Goal: Complete application form: Complete application form

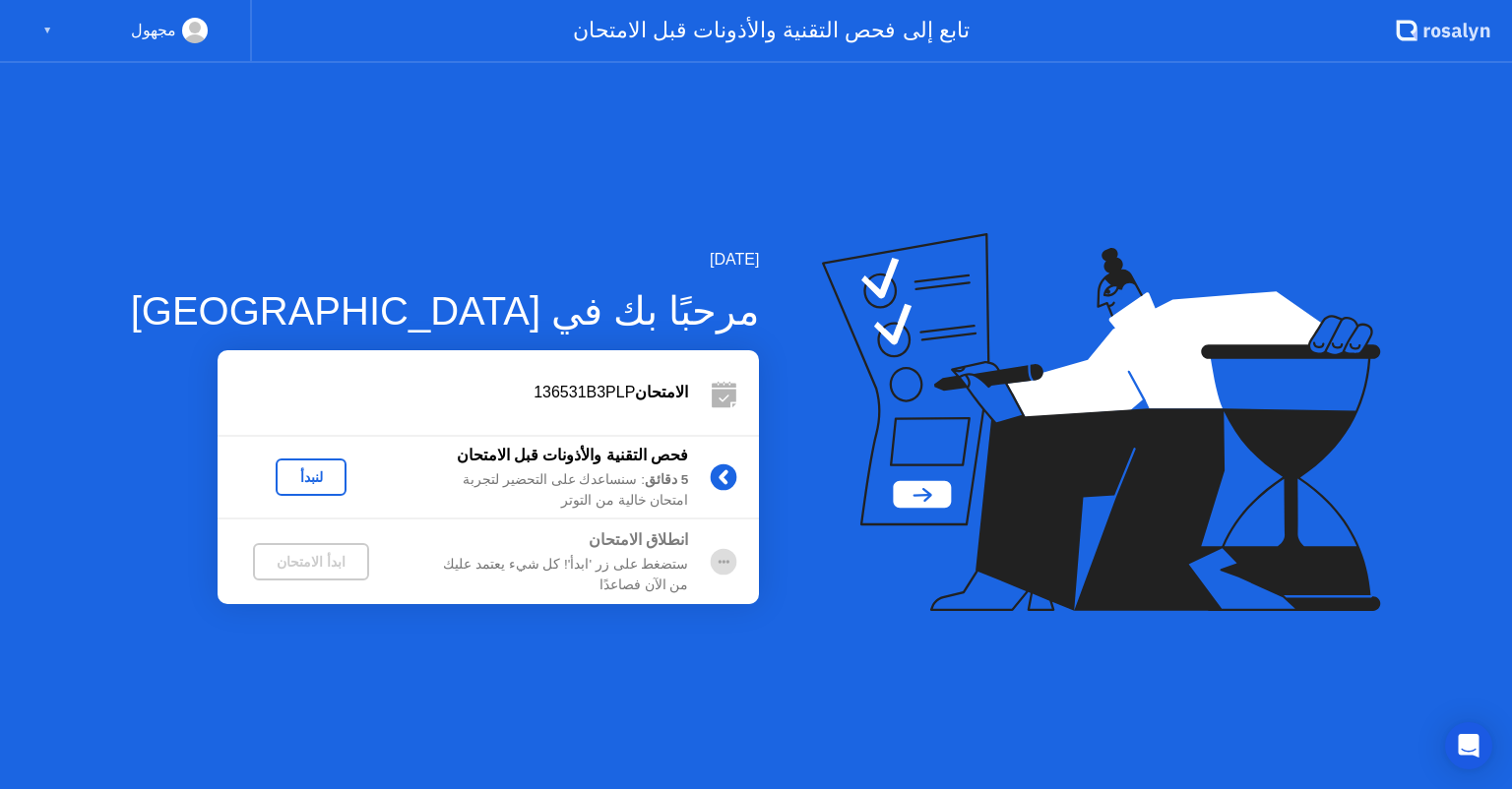
click at [155, 28] on div "مجهول" at bounding box center [153, 31] width 45 height 26
click at [283, 485] on div "لنبدأ" at bounding box center [310, 478] width 55 height 16
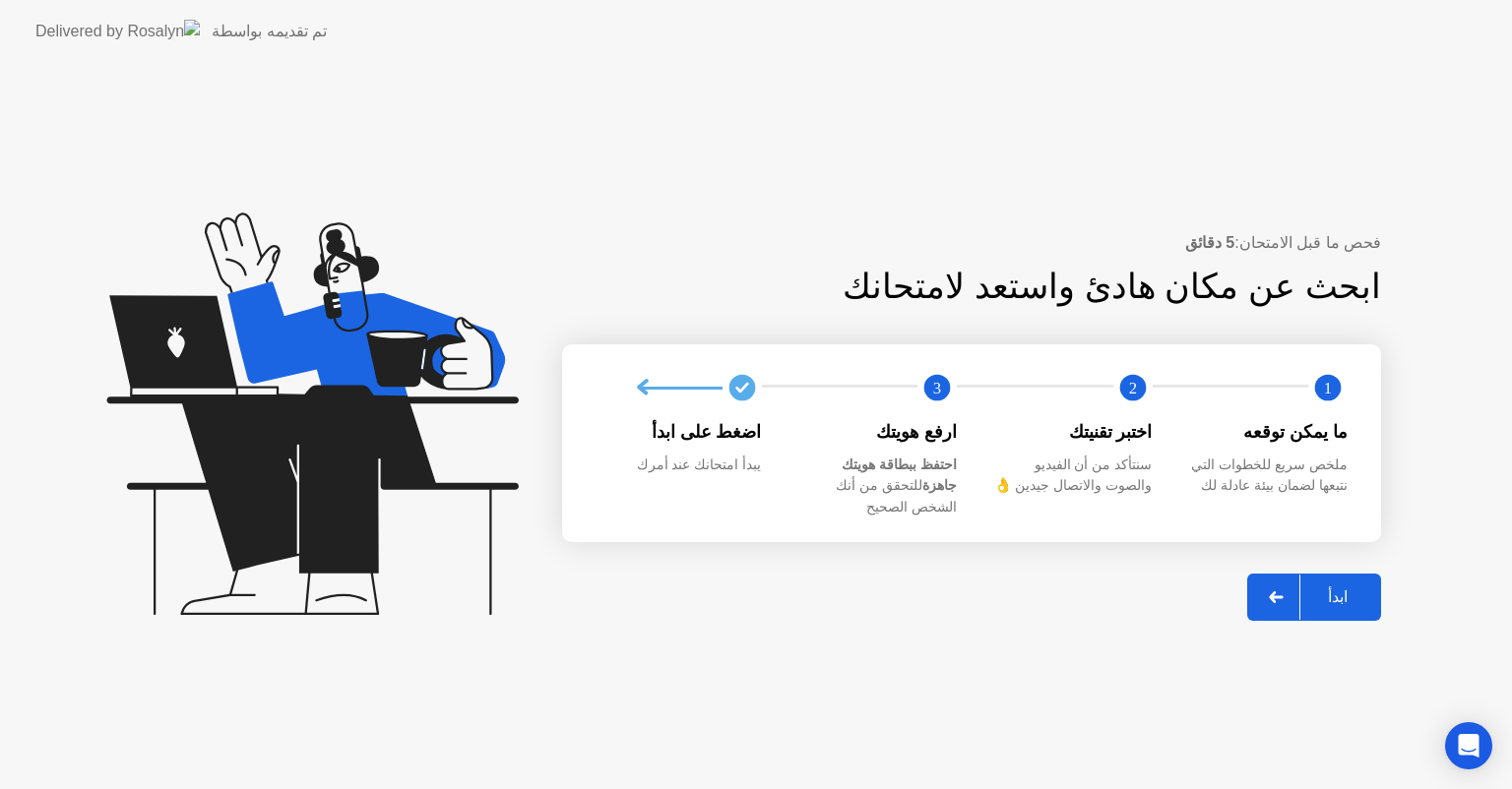
click at [1343, 588] on div "ابدأ" at bounding box center [1337, 596] width 75 height 19
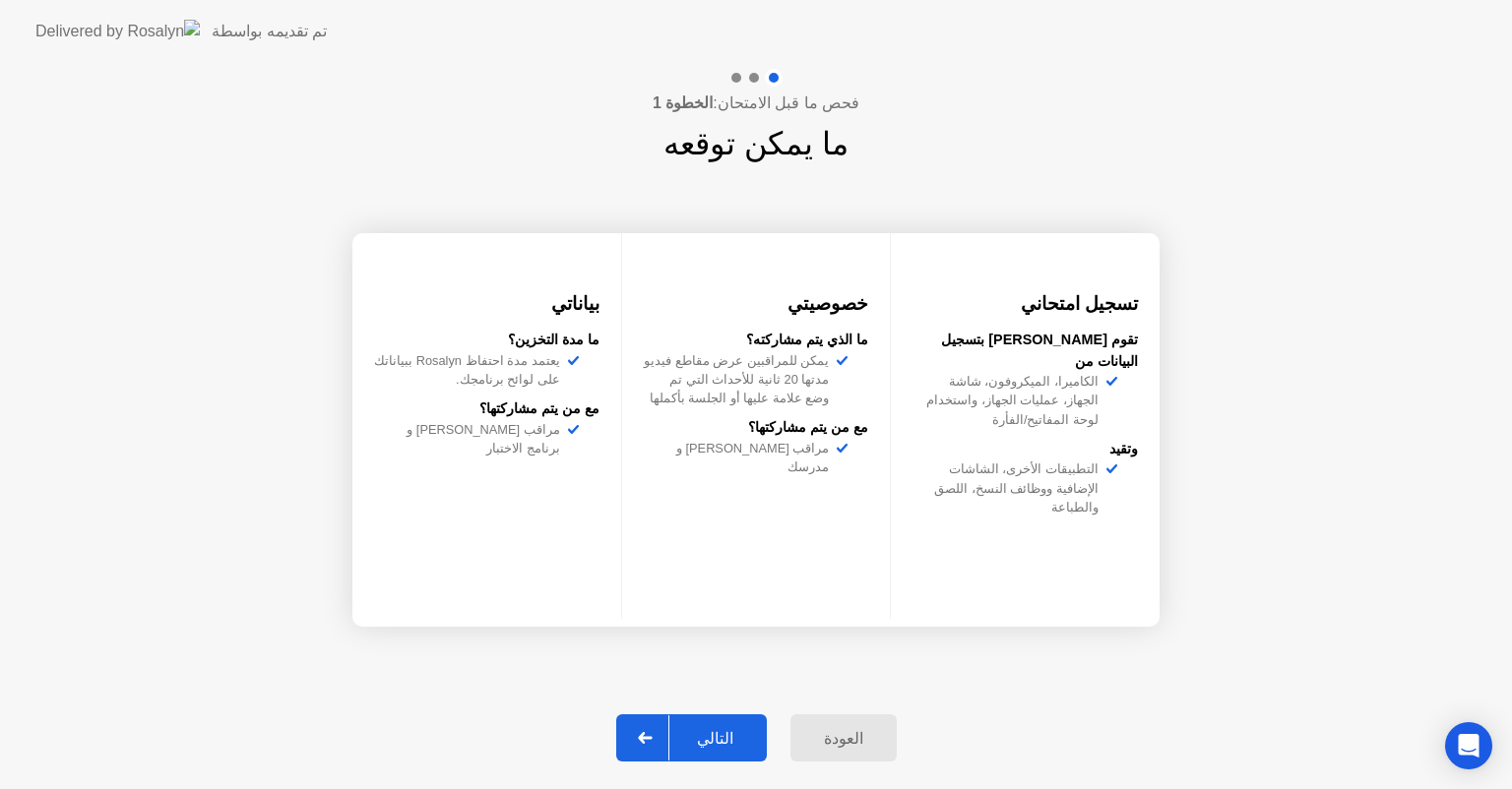
click at [741, 735] on div "التالي" at bounding box center [716, 738] width 92 height 19
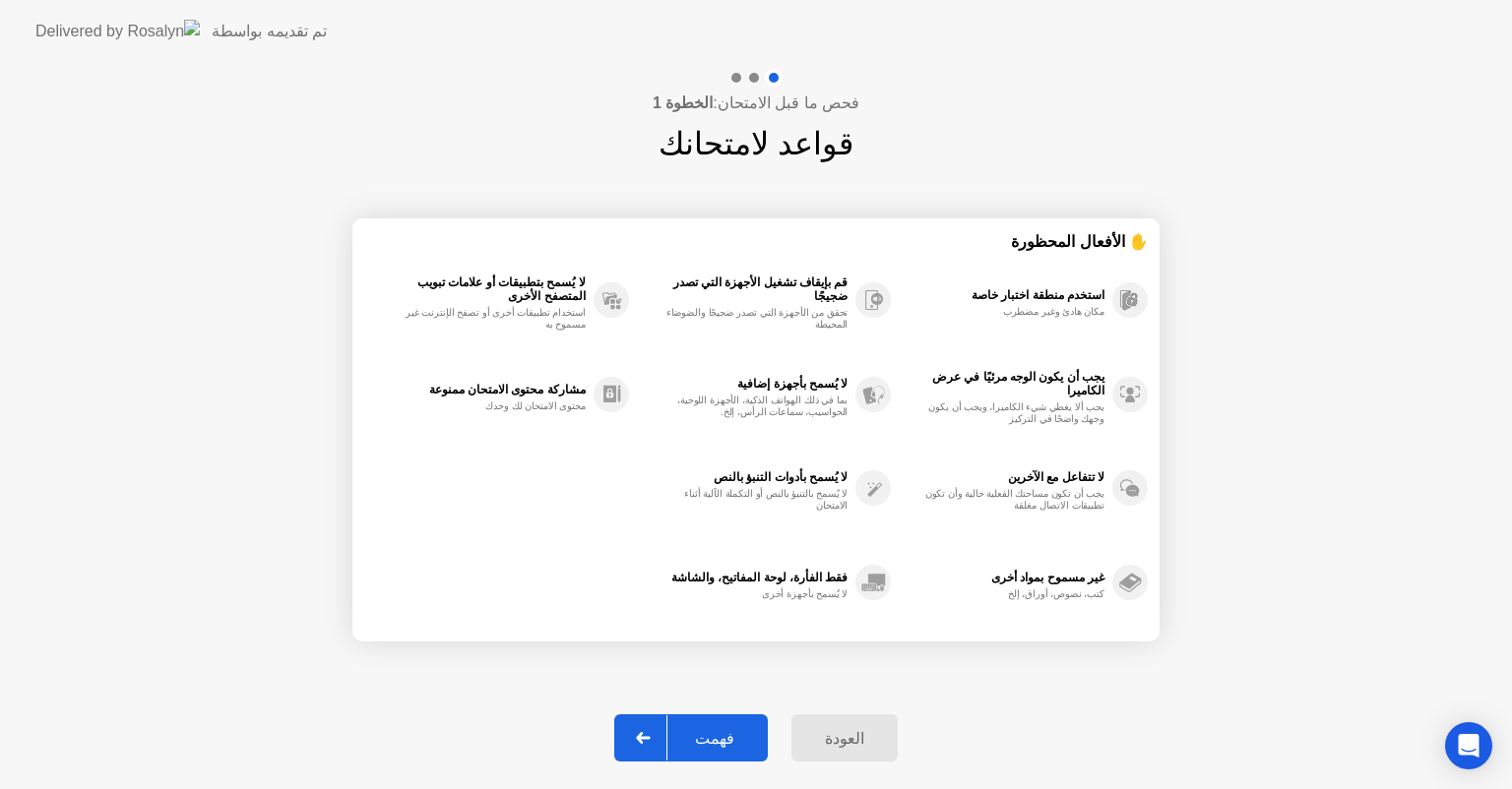
click at [720, 740] on div "فهمت" at bounding box center [715, 738] width 95 height 19
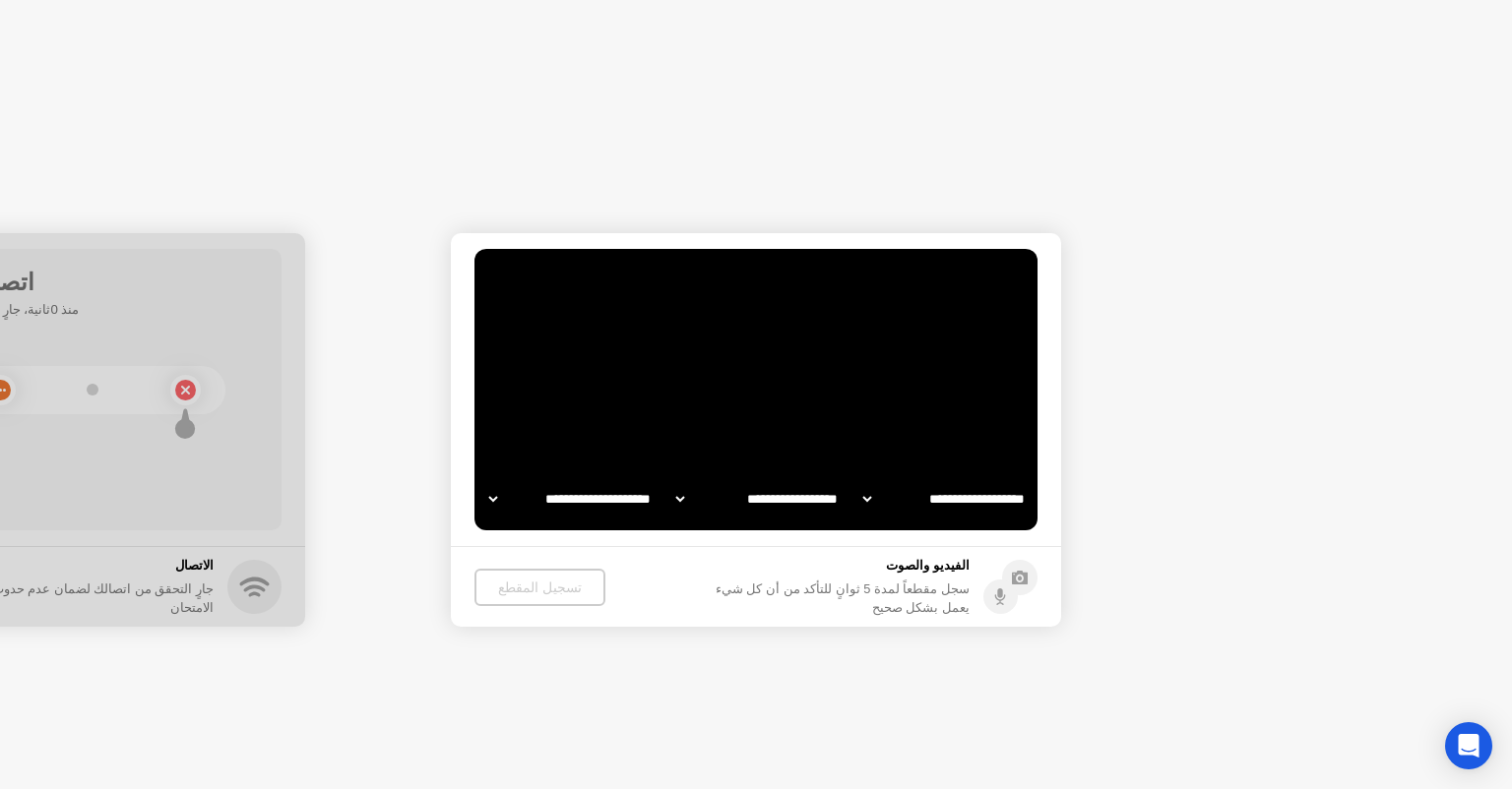
select select "**********"
select select "*******"
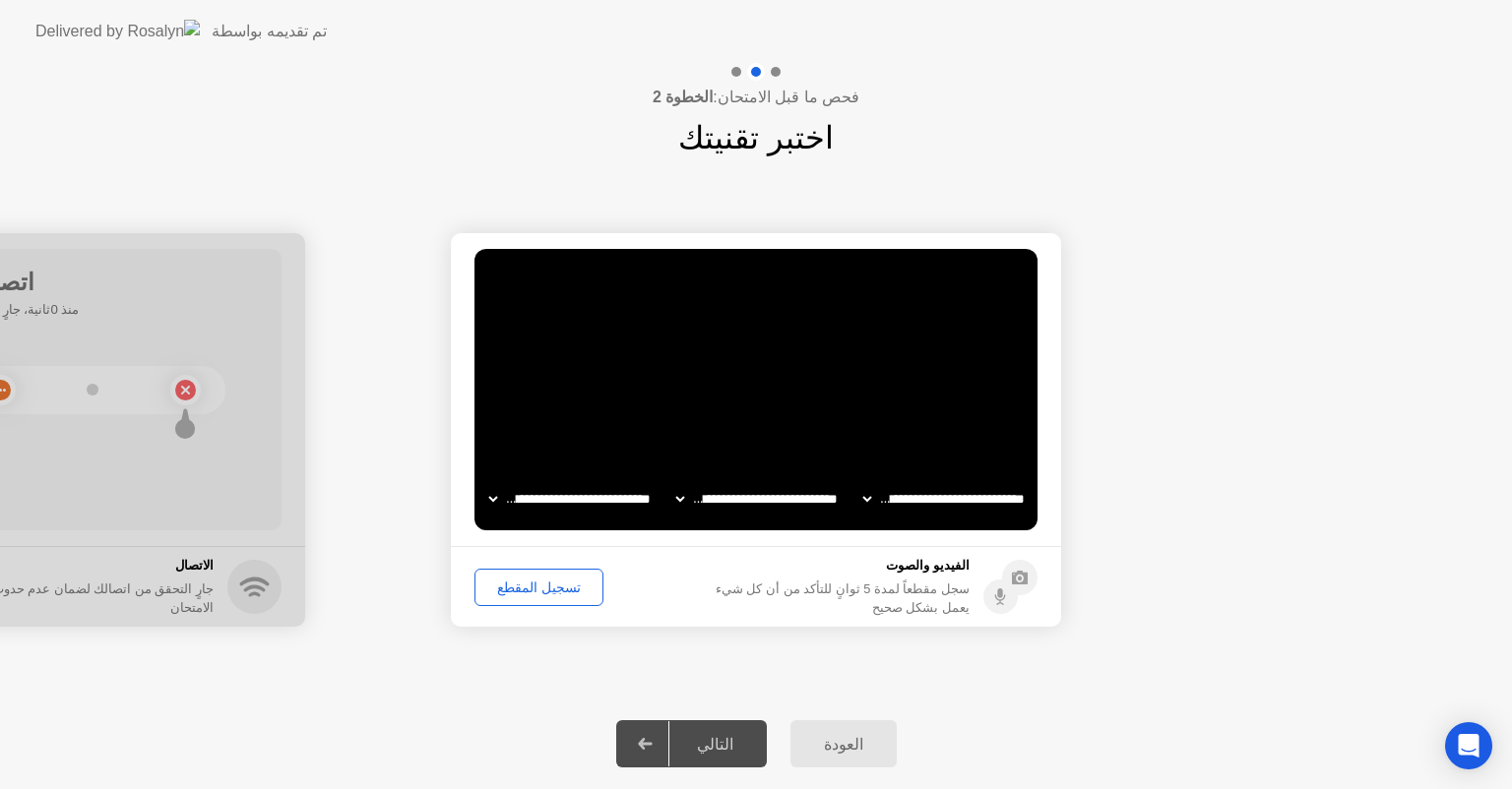
click at [554, 589] on div "تسجيل المقطع" at bounding box center [538, 588] width 115 height 16
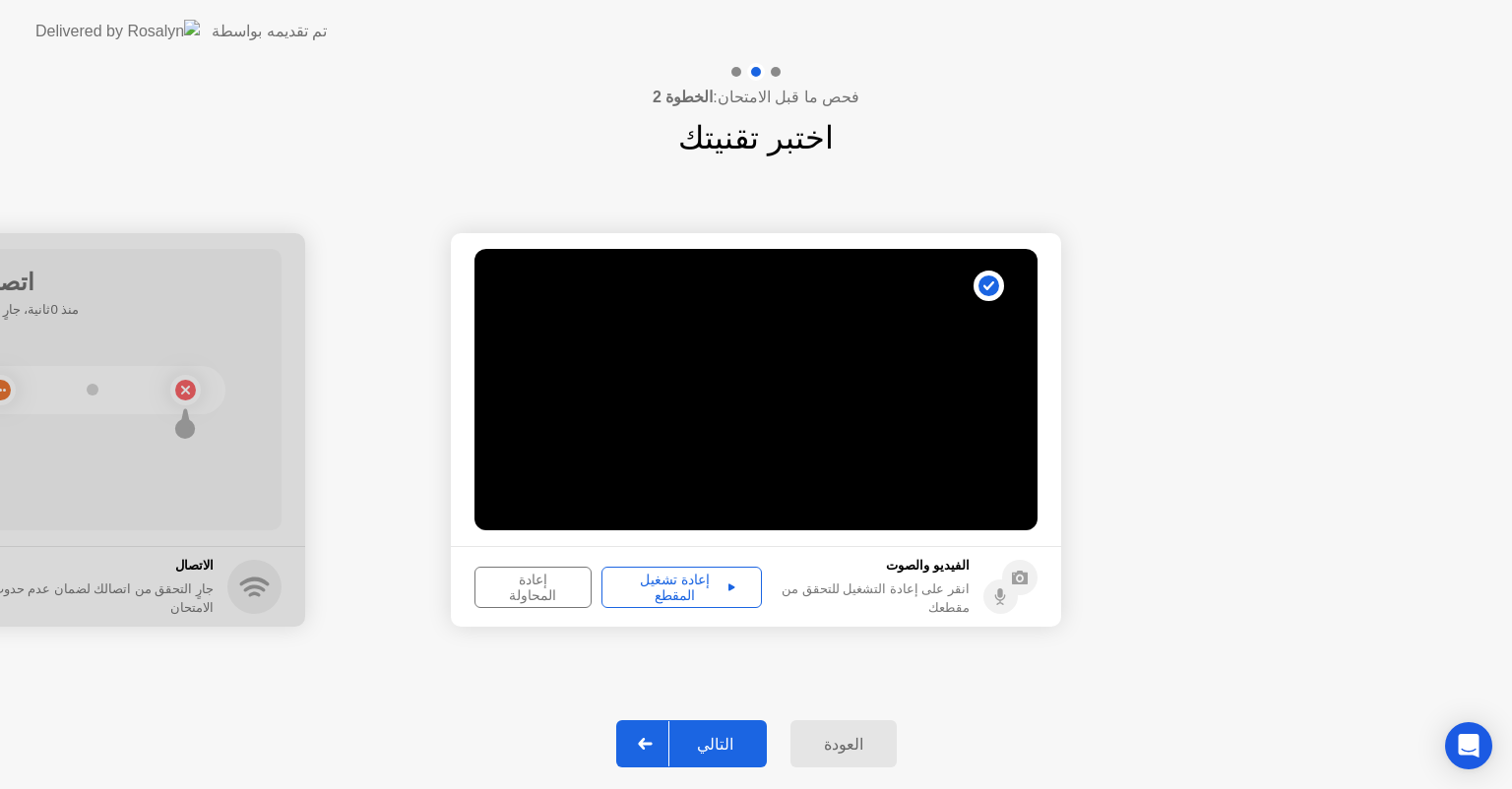
click at [654, 590] on div "إعادة تشغيل المقطع" at bounding box center [682, 588] width 147 height 32
click at [729, 741] on div "التالي" at bounding box center [716, 744] width 92 height 19
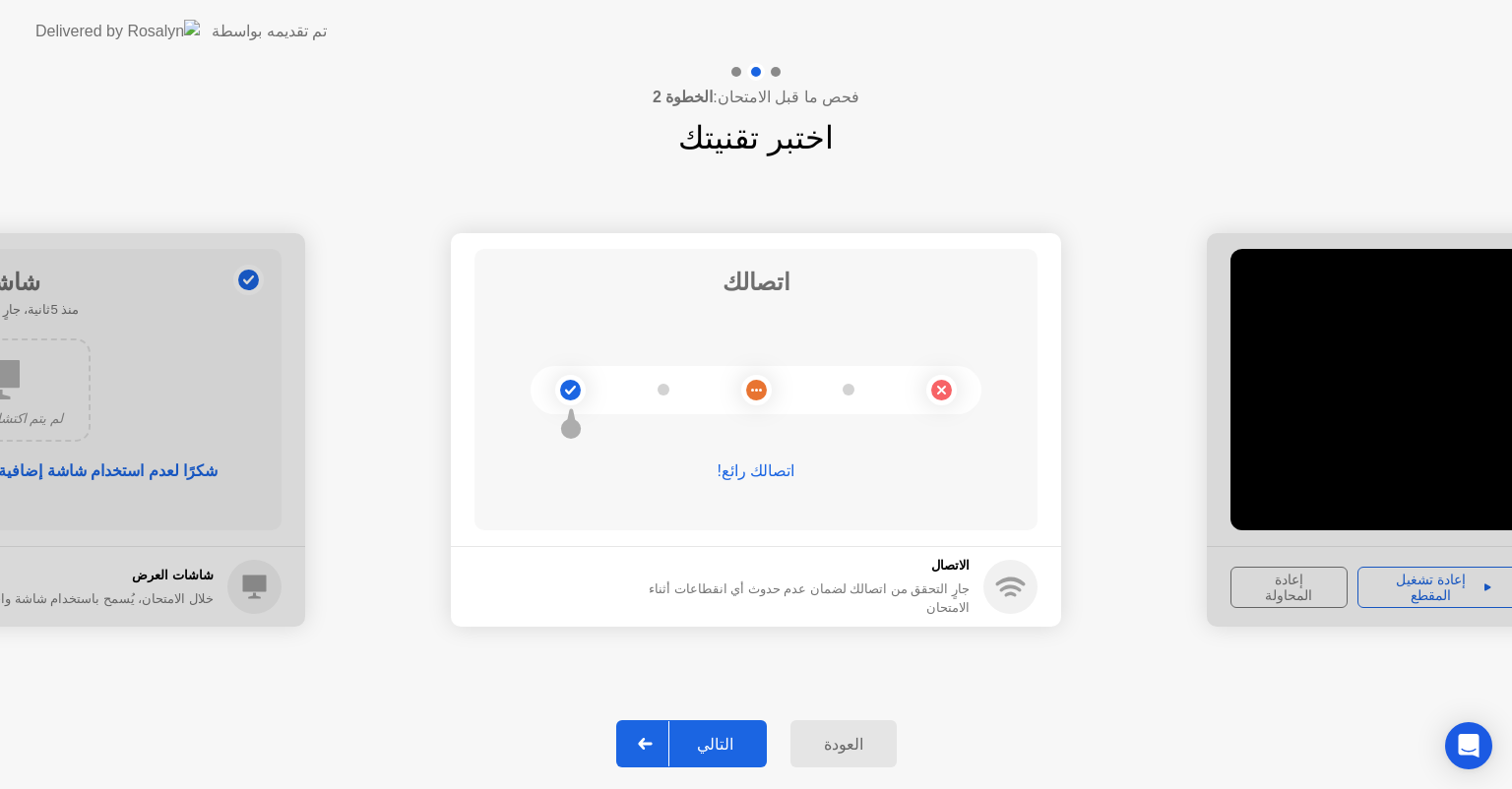
click at [704, 741] on div "التالي" at bounding box center [716, 744] width 92 height 19
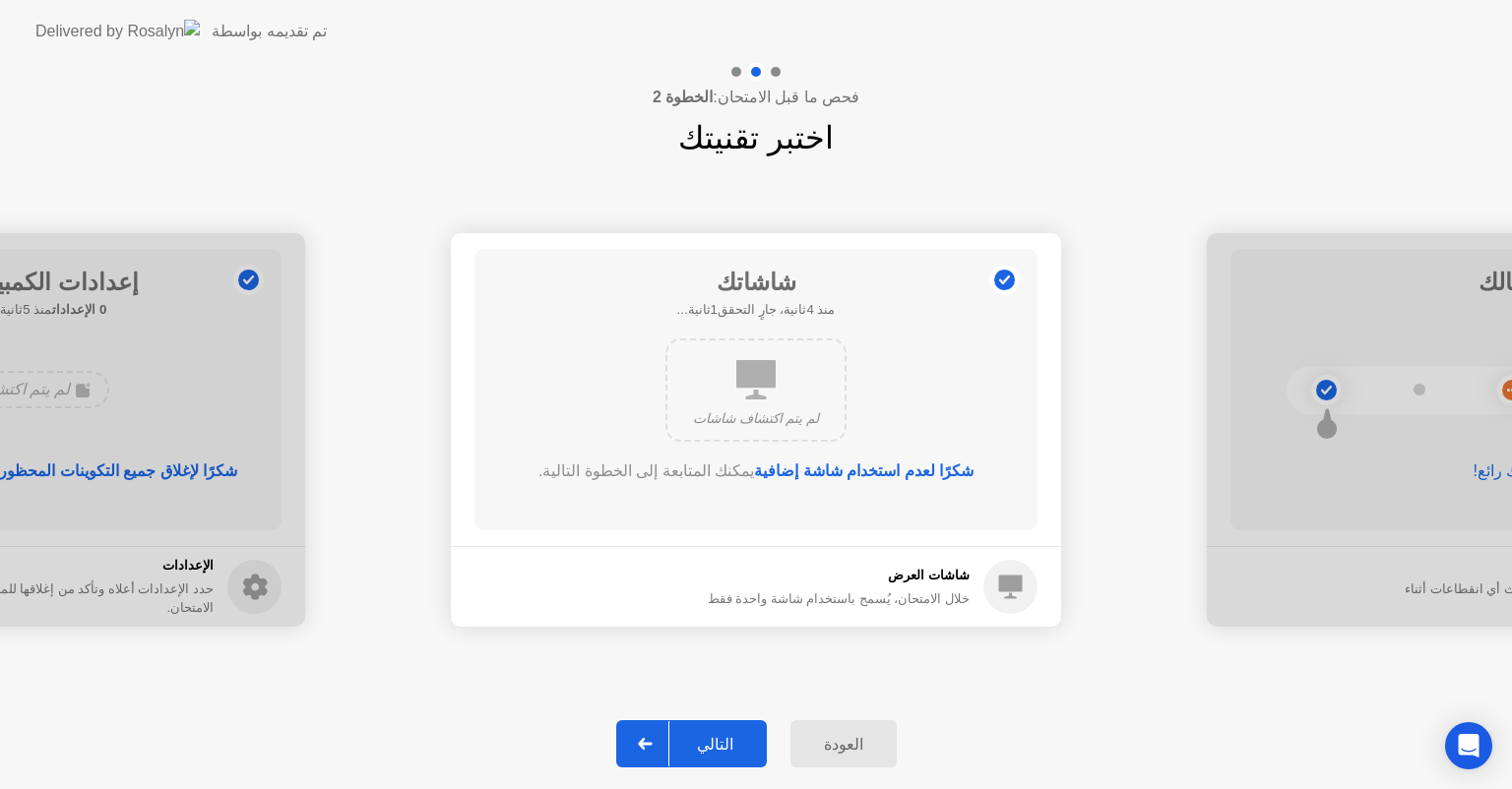
click at [725, 745] on div "التالي" at bounding box center [716, 744] width 92 height 19
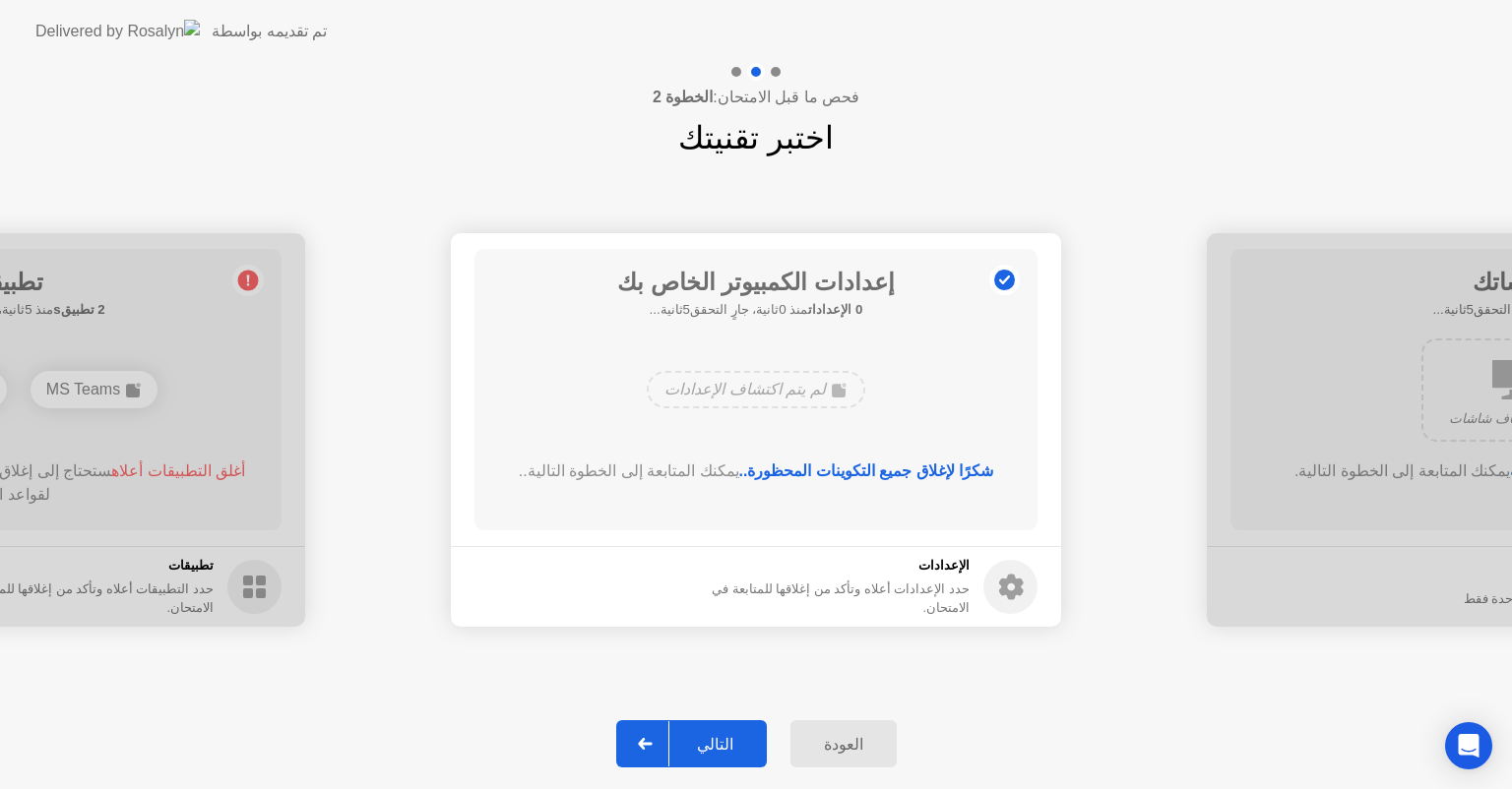
click at [729, 748] on div "التالي" at bounding box center [716, 744] width 92 height 19
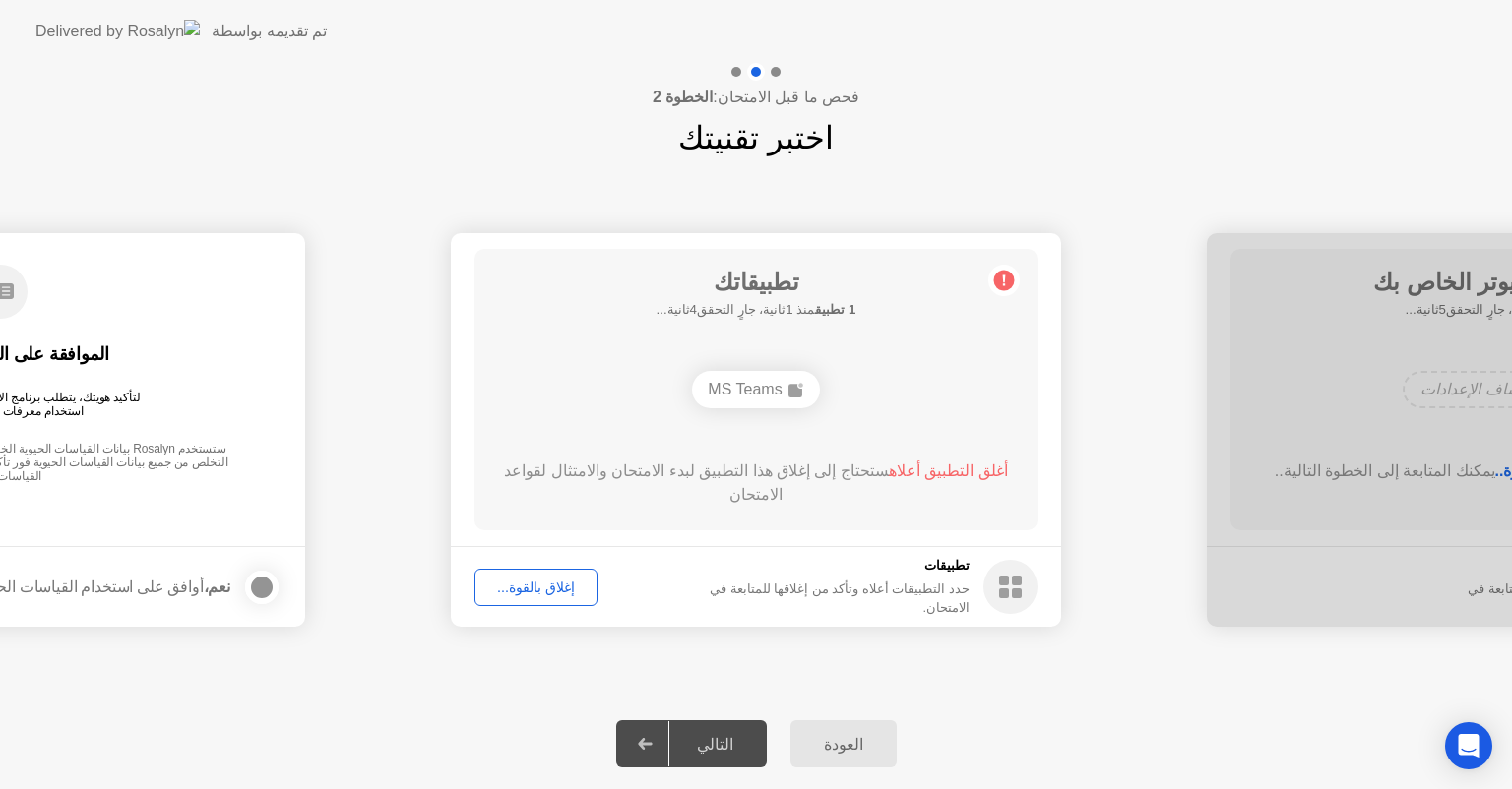
click at [542, 594] on div "إغلاق بالقوة..." at bounding box center [536, 588] width 110 height 16
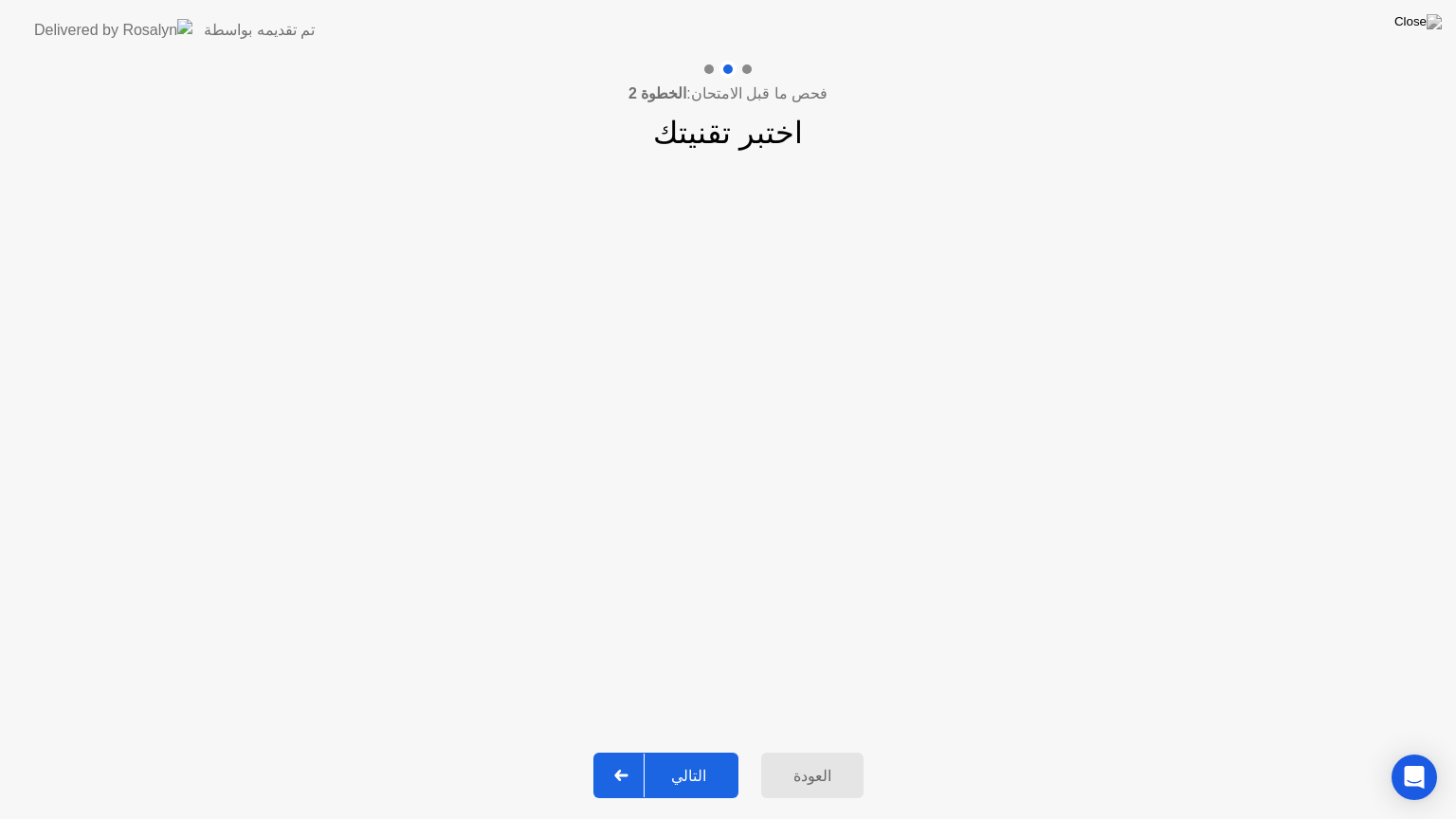
click at [690, 759] on div "التالي" at bounding box center [689, 776] width 88 height 18
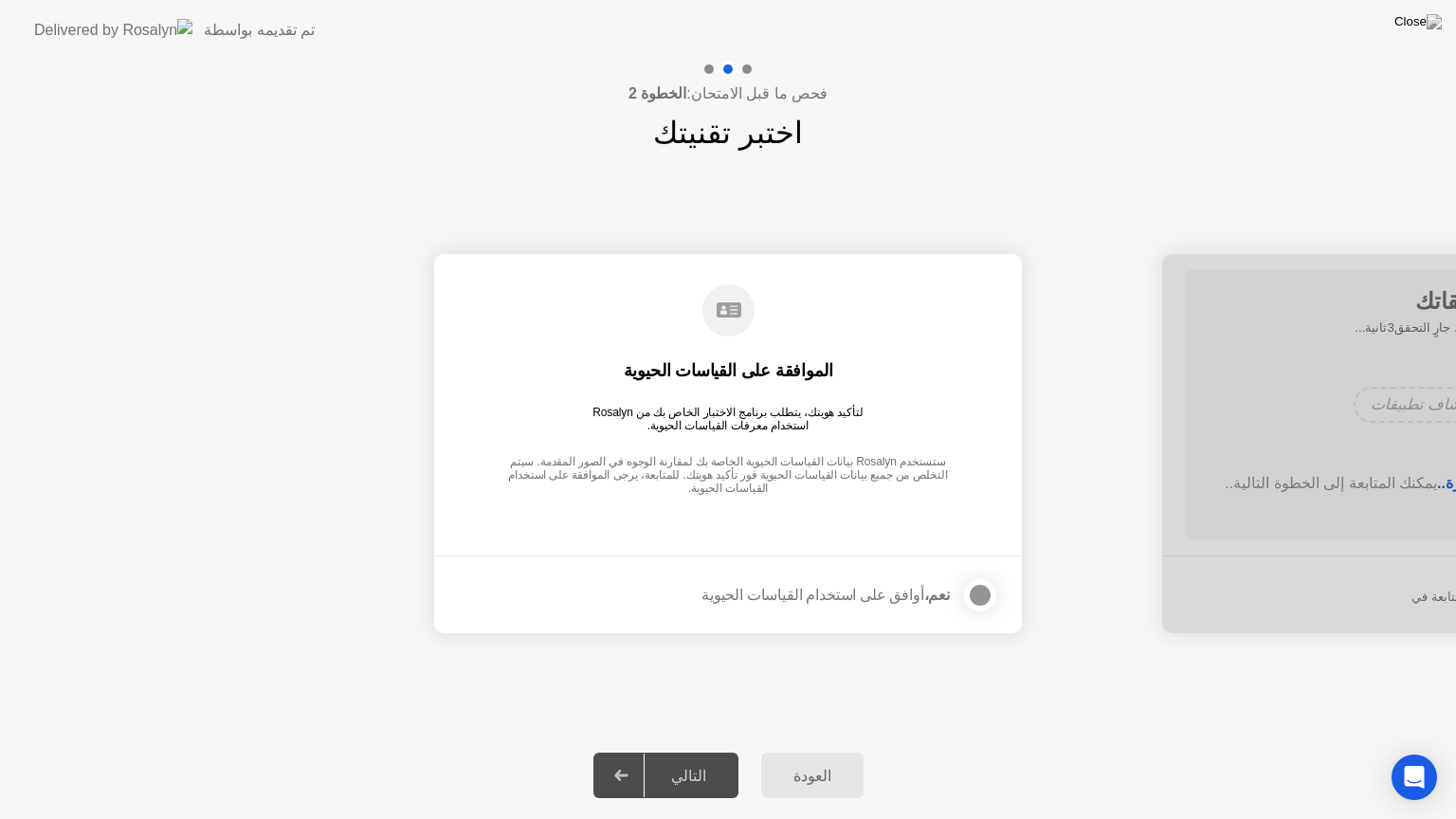
click at [701, 759] on div "التالي" at bounding box center [689, 776] width 88 height 18
click at [890, 593] on div "نعم، أوافق على استخدام القياسات الحيوية" at bounding box center [826, 595] width 248 height 18
click at [988, 596] on div at bounding box center [980, 596] width 23 height 23
click at [717, 759] on div "التالي" at bounding box center [689, 776] width 88 height 18
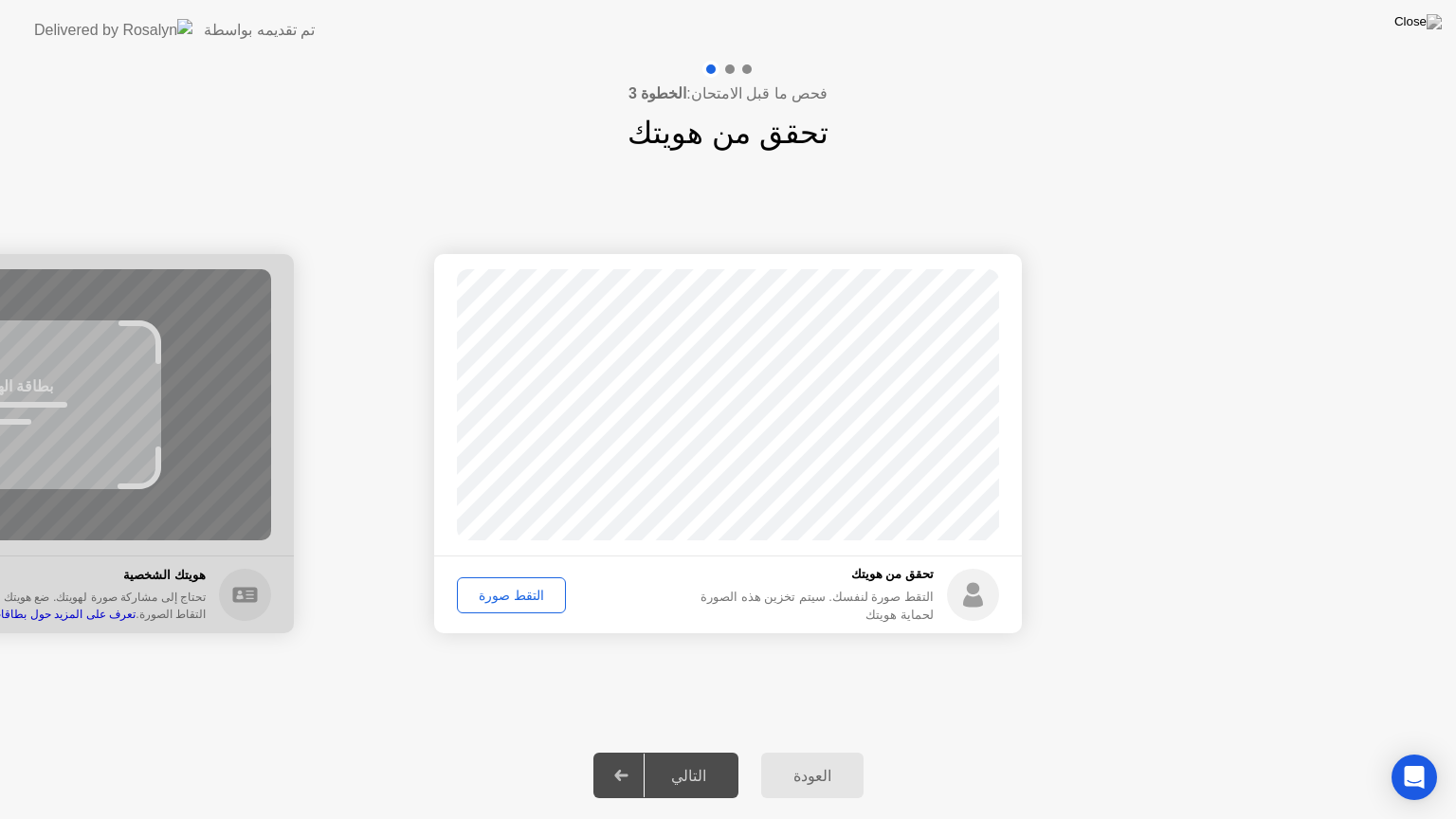
click at [520, 606] on button "التقط صورة" at bounding box center [511, 595] width 109 height 36
click at [694, 759] on div "التالي" at bounding box center [689, 776] width 88 height 18
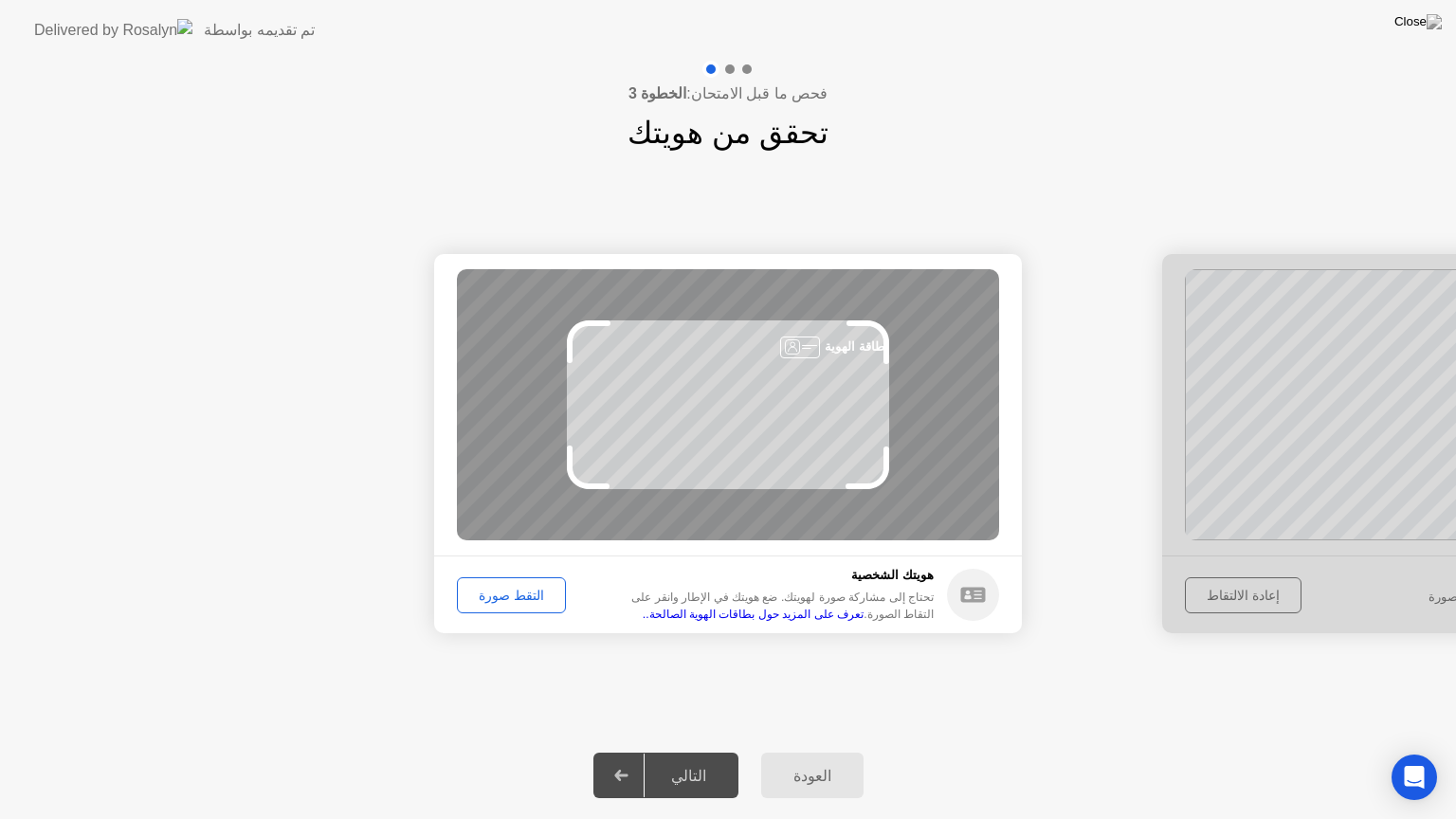
click at [520, 583] on button "التقط صورة" at bounding box center [511, 595] width 109 height 36
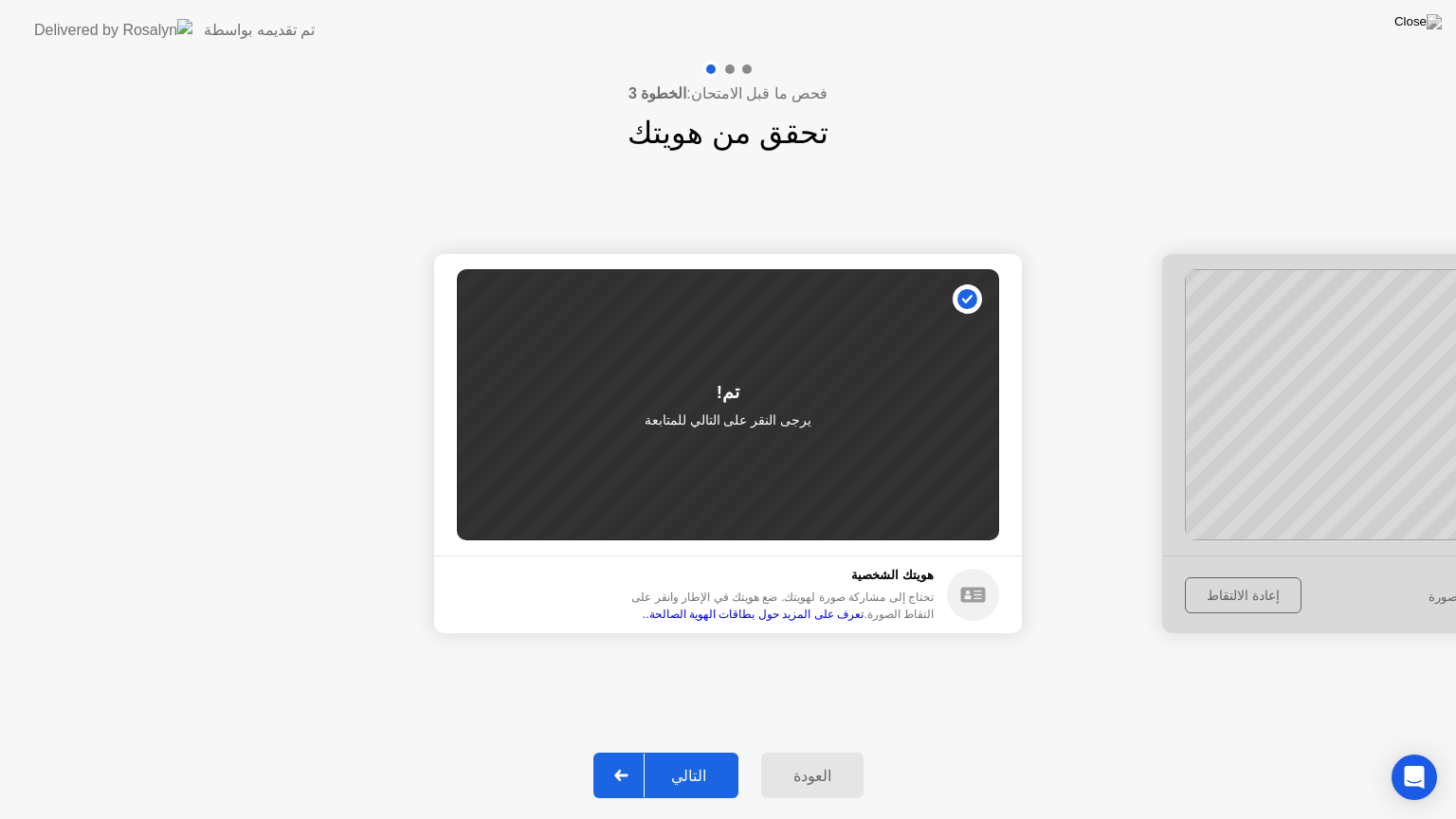
click at [693, 759] on div "التالي" at bounding box center [689, 776] width 88 height 18
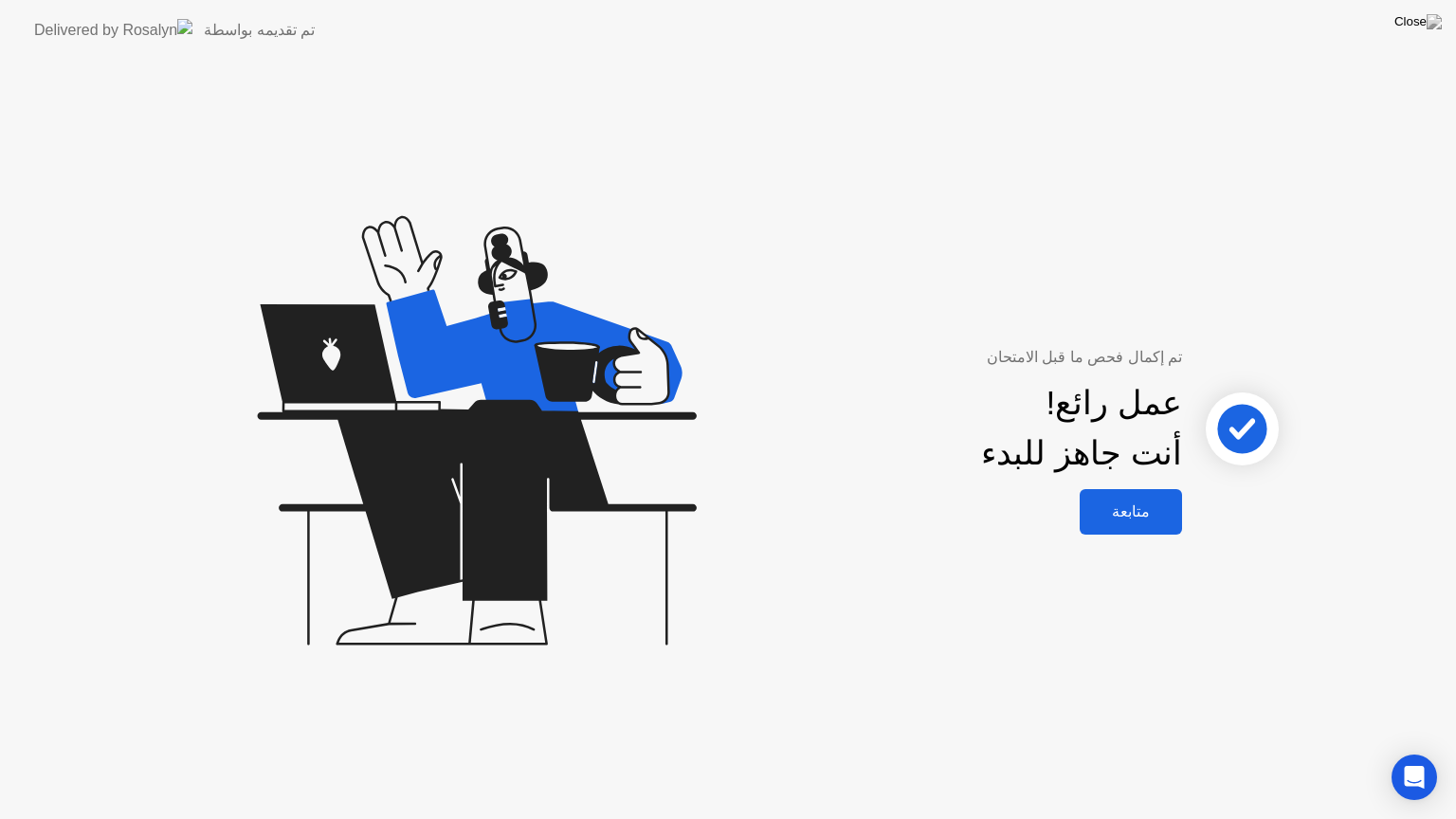
click at [1122, 524] on button "متابعة" at bounding box center [1131, 511] width 103 height 45
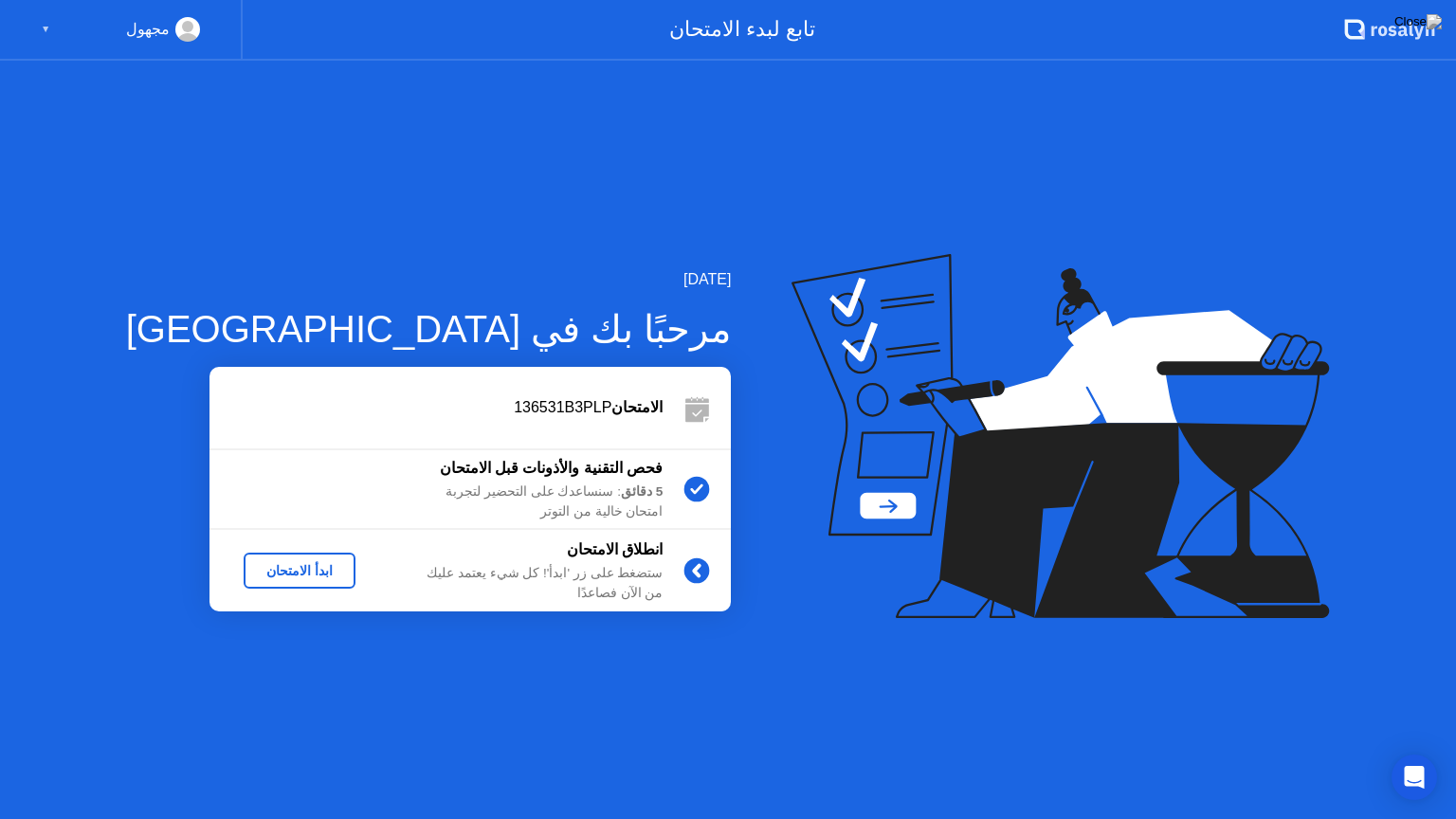
click at [251, 573] on div "ابدأ الامتحان" at bounding box center [299, 571] width 97 height 15
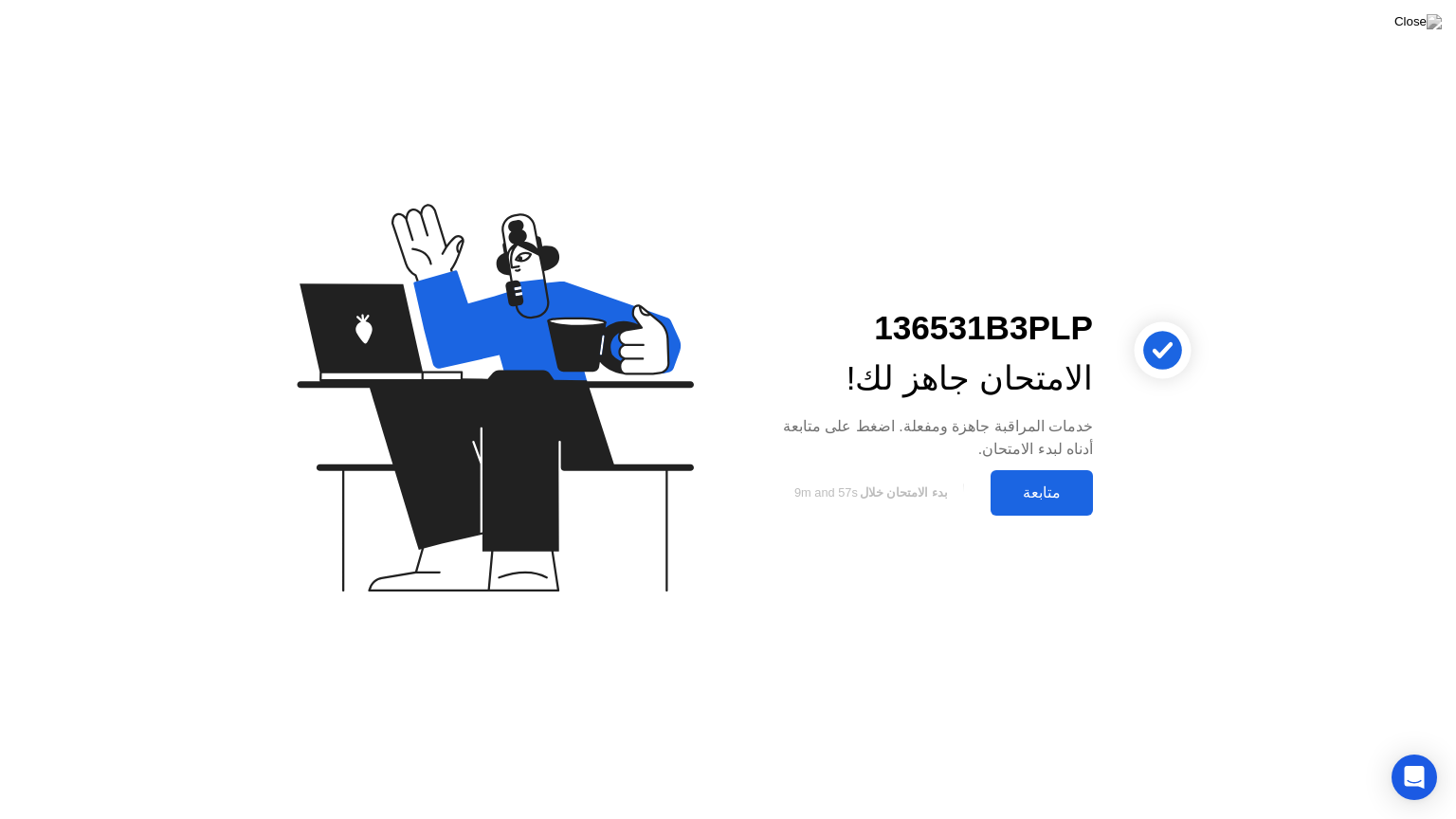
click at [1031, 509] on button "متابعة" at bounding box center [1042, 492] width 103 height 45
